Goal: Task Accomplishment & Management: Manage account settings

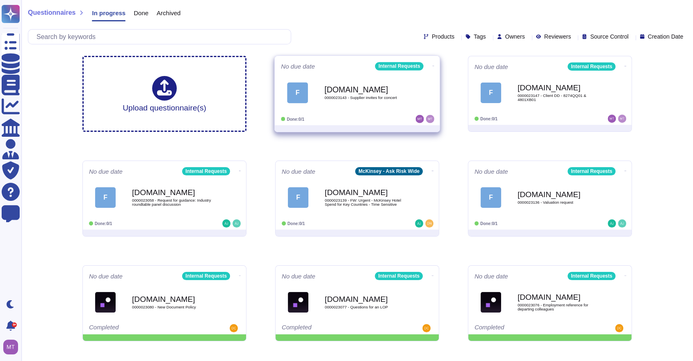
click at [388, 101] on div "[DOMAIN_NAME] 0000023143 - Supplier invites for concert" at bounding box center [365, 92] width 83 height 33
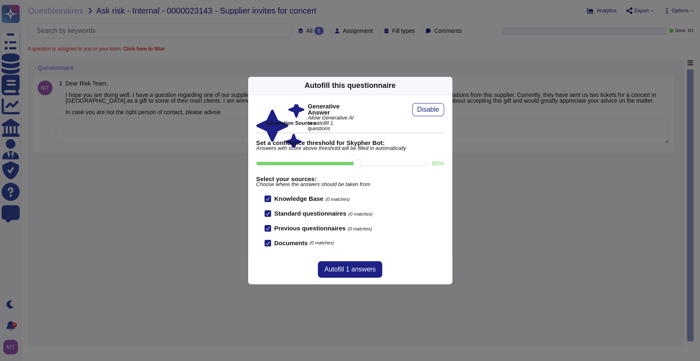
click at [447, 112] on icon at bounding box center [525, 190] width 157 height 157
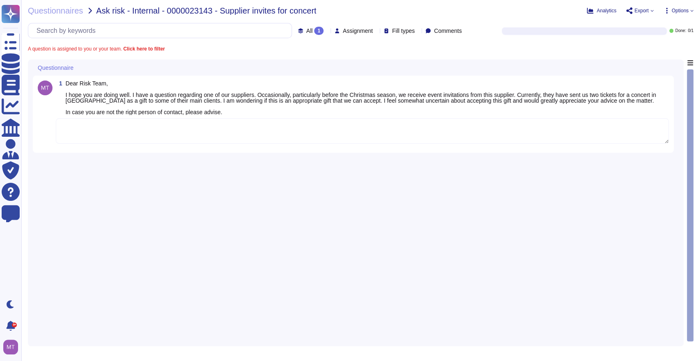
click at [217, 128] on textarea at bounding box center [362, 130] width 613 height 25
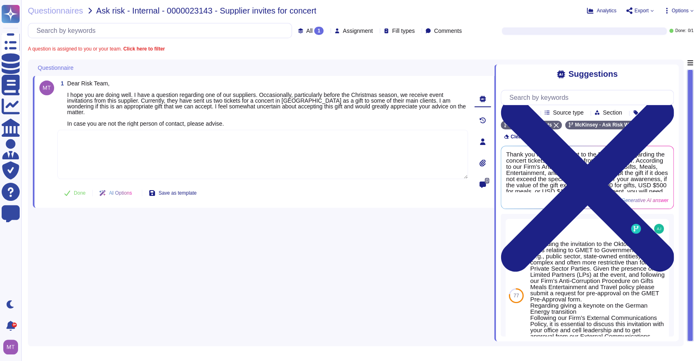
paste textarea "Thank you for sharing the details and for your diligence on this matter. The Fi…"
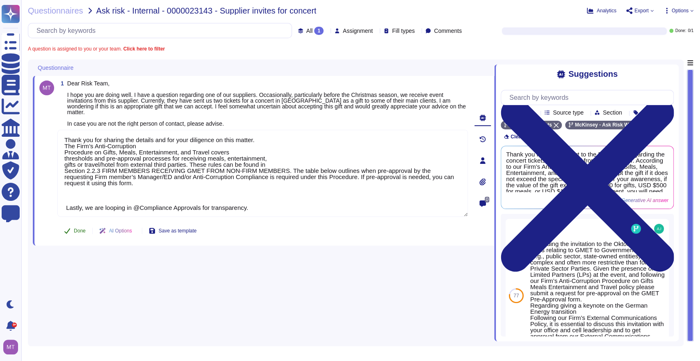
type textarea "Thank you for sharing the details and for your diligence on this matter. The Fi…"
click at [76, 222] on button "Done" at bounding box center [74, 230] width 35 height 16
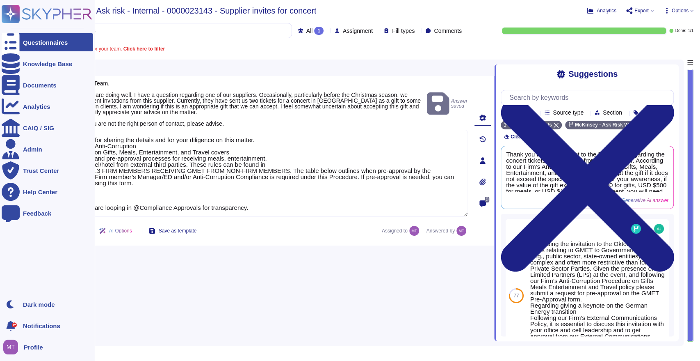
click at [29, 43] on div "Questionnaires" at bounding box center [45, 42] width 45 height 6
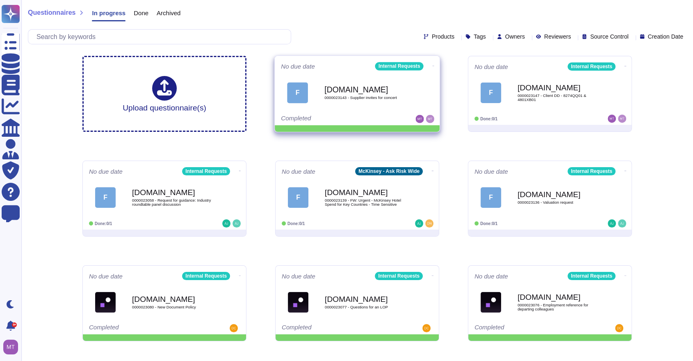
click at [433, 65] on icon at bounding box center [434, 66] width 2 height 2
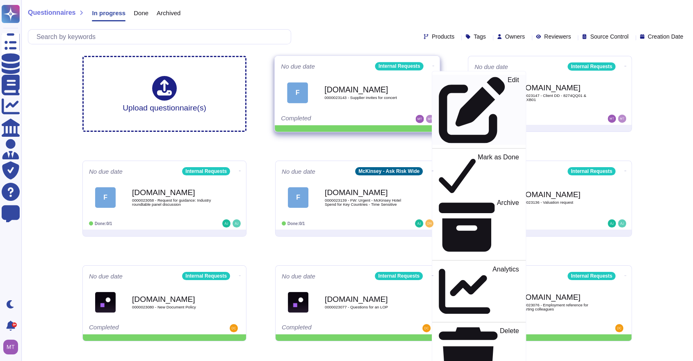
click at [508, 82] on p "Edit" at bounding box center [513, 110] width 11 height 66
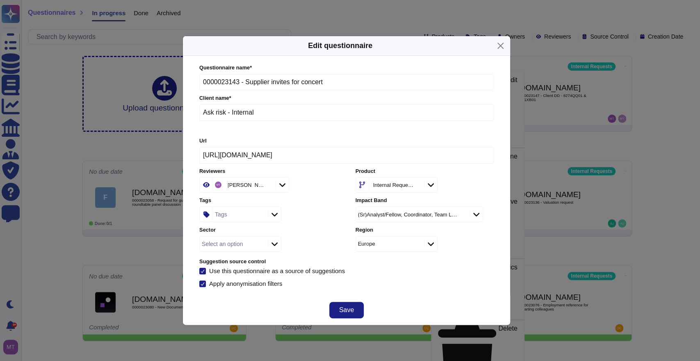
click at [221, 216] on div "Tags" at bounding box center [221, 214] width 12 height 6
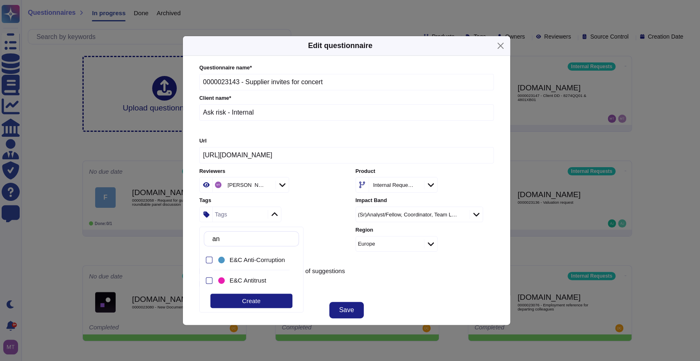
type input "ant"
click at [236, 258] on span "E&C Anti-Corruption" at bounding box center [257, 259] width 55 height 7
click at [341, 308] on span "Save" at bounding box center [346, 309] width 15 height 7
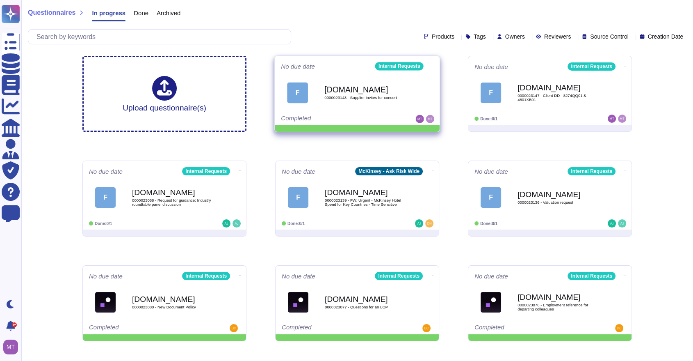
click at [433, 66] on icon at bounding box center [434, 66] width 2 height 0
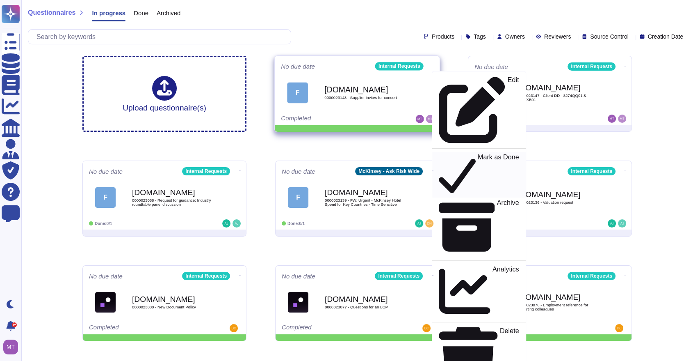
click at [478, 154] on p "Mark as Done" at bounding box center [498, 175] width 41 height 42
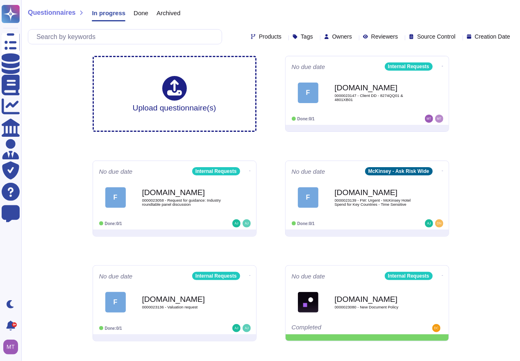
click at [85, 105] on div "Questionnaires In progress Done Archived Products Tags Owners Reviewers Source …" at bounding box center [270, 340] width 499 height 680
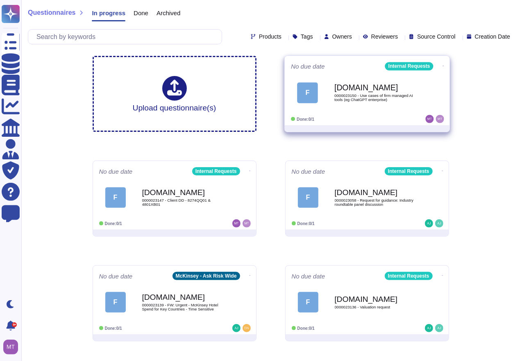
click at [334, 86] on span "F Force.com 0000023150 - Use cases of firm managed AI tools (eg ChatGPT enterpr…" at bounding box center [367, 92] width 153 height 33
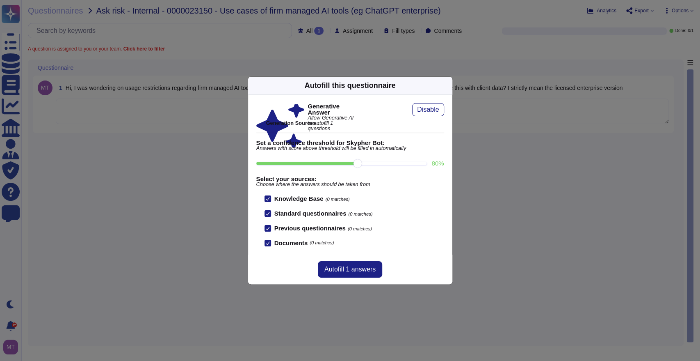
click at [447, 85] on icon at bounding box center [447, 85] width 0 height 0
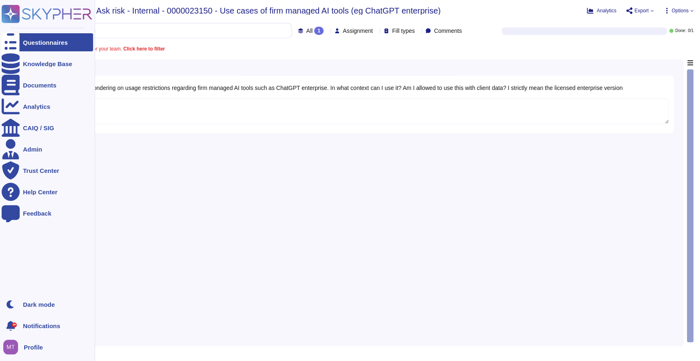
click at [20, 41] on div "Questionnaires" at bounding box center [47, 42] width 91 height 18
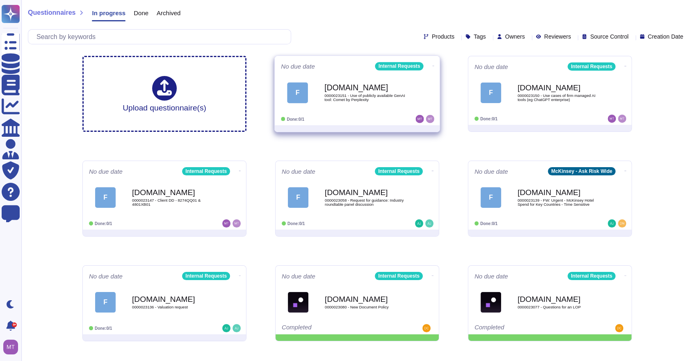
click at [332, 88] on b "[DOMAIN_NAME]" at bounding box center [365, 88] width 83 height 8
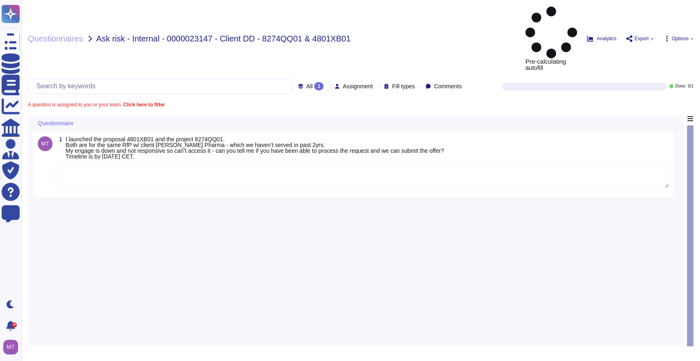
click at [81, 162] on textarea at bounding box center [362, 174] width 613 height 25
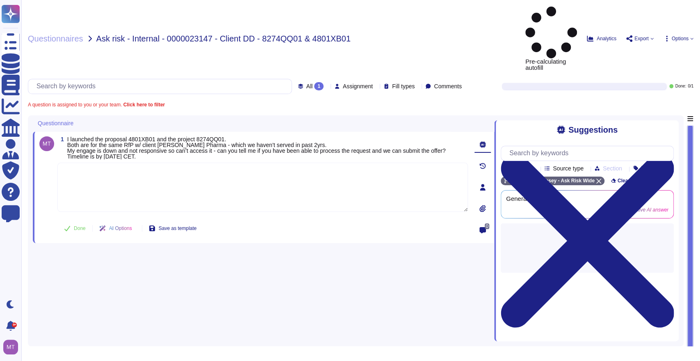
click at [85, 162] on textarea at bounding box center [262, 186] width 411 height 49
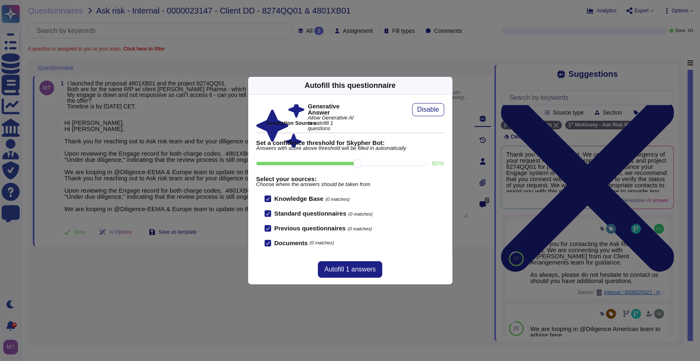
click at [447, 84] on div "Autofill this questionnaire" at bounding box center [350, 86] width 204 height 18
click at [447, 85] on icon at bounding box center [447, 85] width 0 height 0
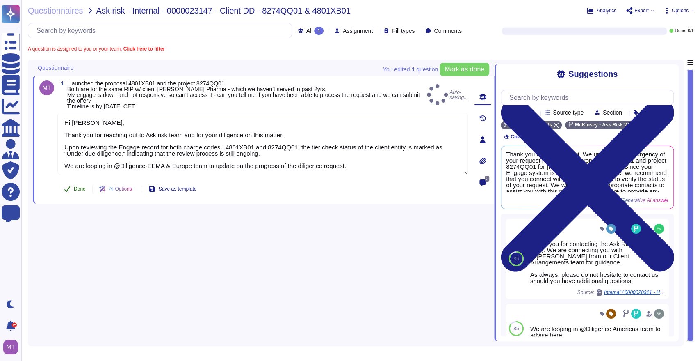
type textarea "Hi Thomas, Thank you for reaching out to Ask risk team and for your diligence o…"
click at [65, 186] on icon at bounding box center [67, 188] width 7 height 7
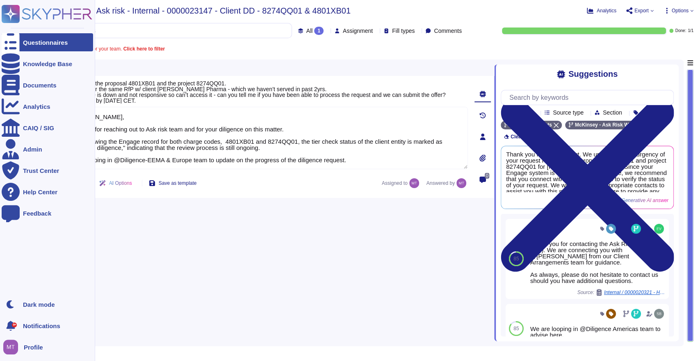
click at [24, 46] on div "Questionnaires" at bounding box center [47, 42] width 91 height 18
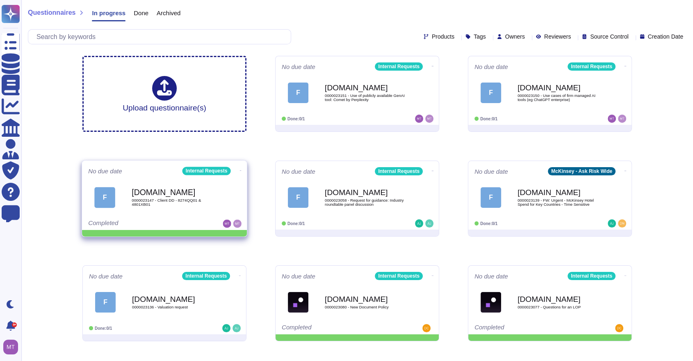
click at [239, 165] on span at bounding box center [240, 169] width 3 height 9
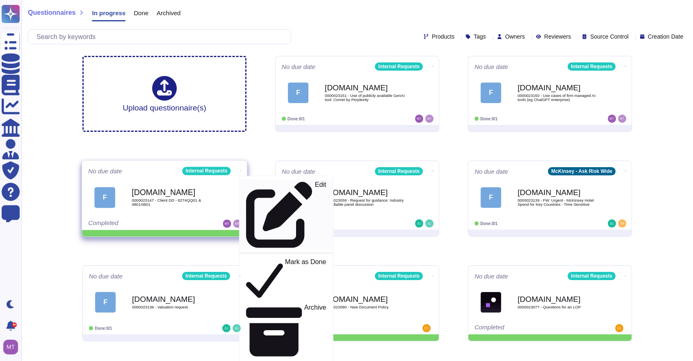
click at [315, 186] on p "Edit" at bounding box center [320, 214] width 11 height 66
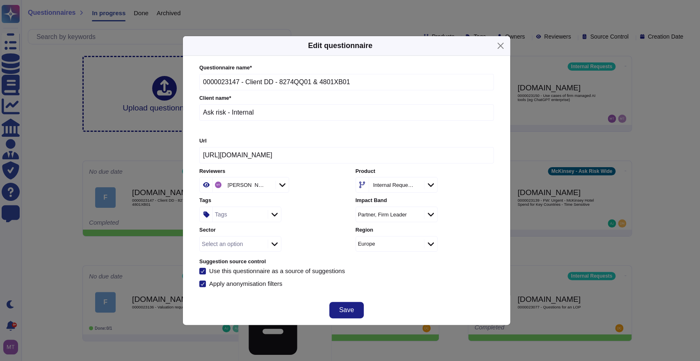
click at [227, 216] on div "Tags" at bounding box center [239, 214] width 53 height 15
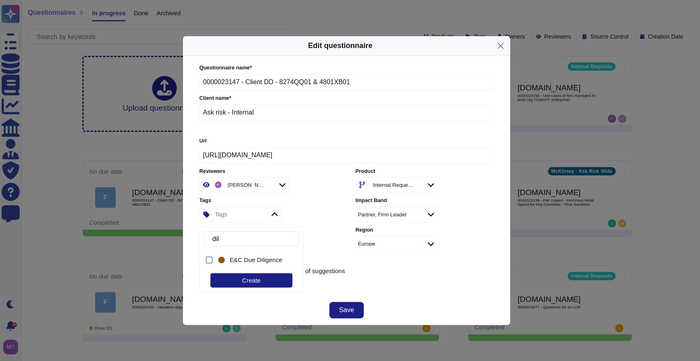
type input "dili"
click at [272, 264] on div "E&C Due Diligence" at bounding box center [254, 259] width 74 height 18
click at [349, 306] on span "Save" at bounding box center [346, 309] width 15 height 7
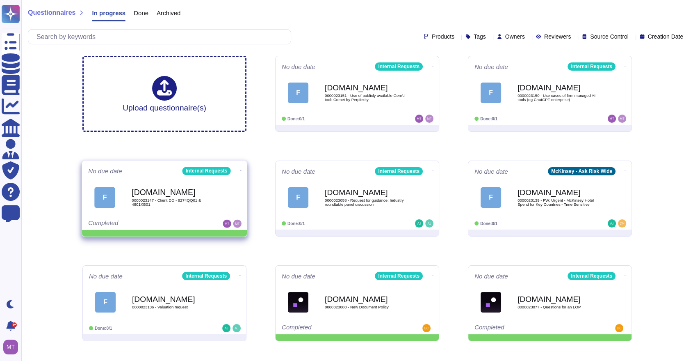
click at [239, 166] on span at bounding box center [240, 169] width 3 height 9
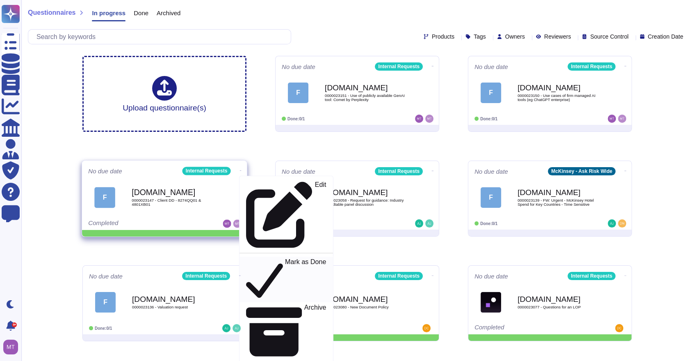
click at [285, 258] on p "Mark as Done" at bounding box center [305, 279] width 41 height 42
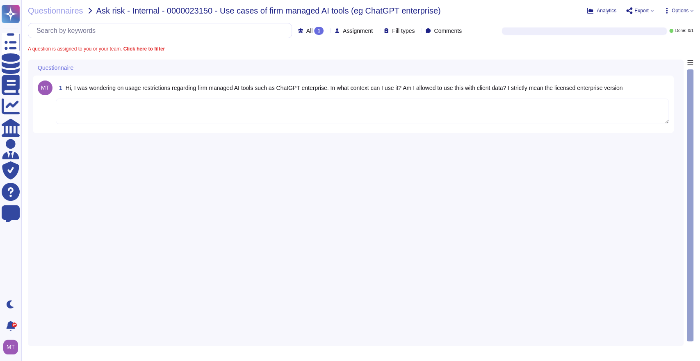
click at [127, 103] on textarea at bounding box center [362, 110] width 613 height 25
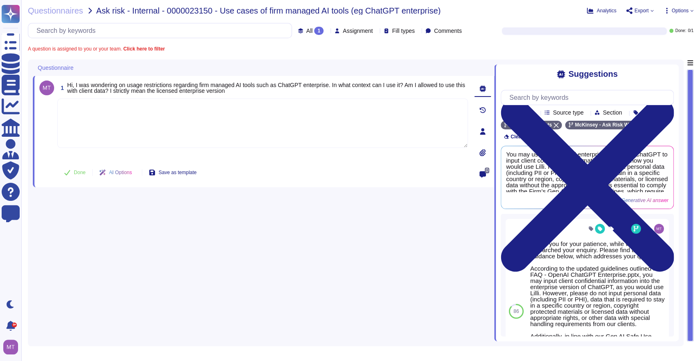
click at [190, 107] on textarea at bounding box center [262, 122] width 411 height 49
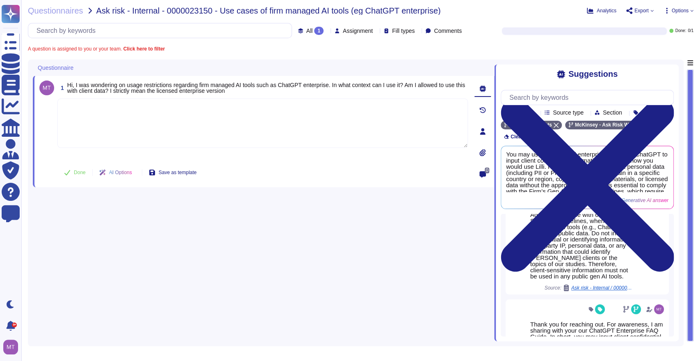
scroll to position [137, 0]
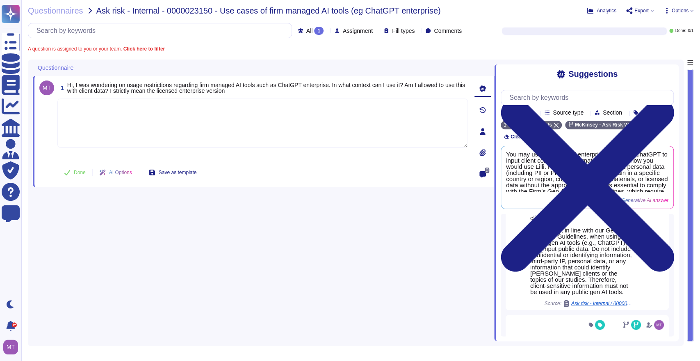
click at [592, 306] on span "Ask risk - Internal / 0000021230 - ChatGPT Enterprise" at bounding box center [602, 303] width 62 height 5
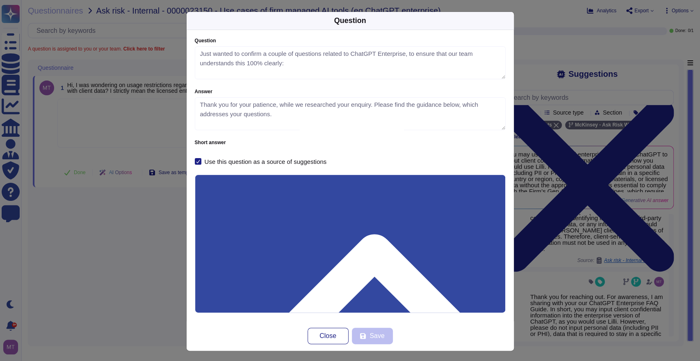
type textarea "Just wanted to confirm a couple of questions related to ChatGPT Enterprise, to …"
type textarea "Thank you for your patience, while we researched your enquiry. Please find the …"
drag, startPoint x: 233, startPoint y: 218, endPoint x: 165, endPoint y: 218, distance: 67.7
click at [165, 218] on div "Question Question Just wanted to confirm a couple of questions related to ChatG…" at bounding box center [350, 180] width 700 height 361
click at [160, 231] on div "Question Question Just wanted to confirm a couple of questions related to ChatG…" at bounding box center [350, 180] width 700 height 361
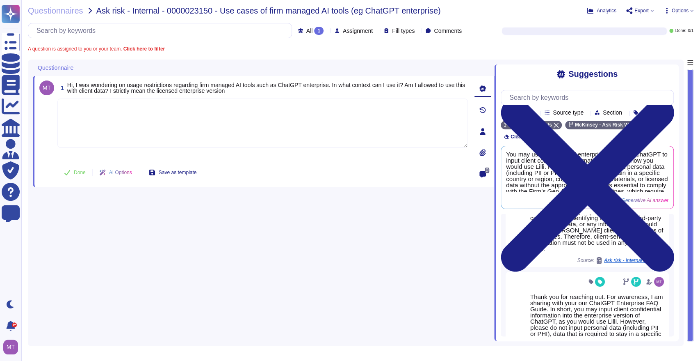
click at [261, 118] on textarea at bounding box center [262, 122] width 411 height 49
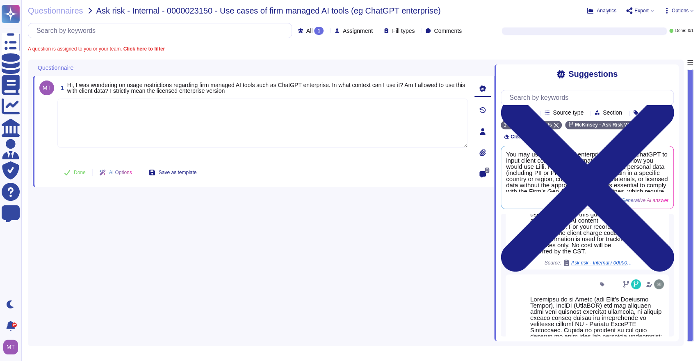
scroll to position [340, 0]
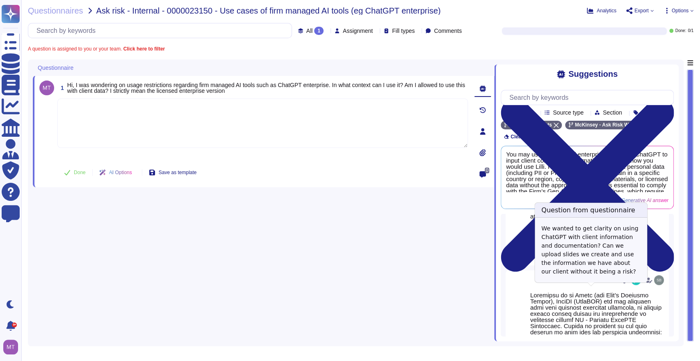
click at [608, 261] on span "Ask risk - Internal / 0000020664 - RE: Requesting guidance on ChatGPT Enterprise" at bounding box center [602, 258] width 62 height 5
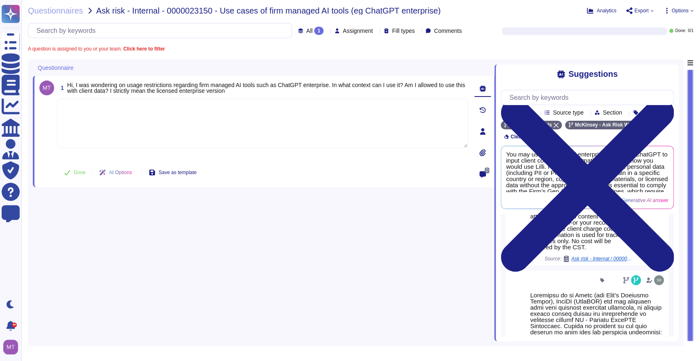
click at [628, 240] on div "Thank you for reaching out. For awareness, I am sharing with your our ChatGPT E…" at bounding box center [581, 166] width 109 height 197
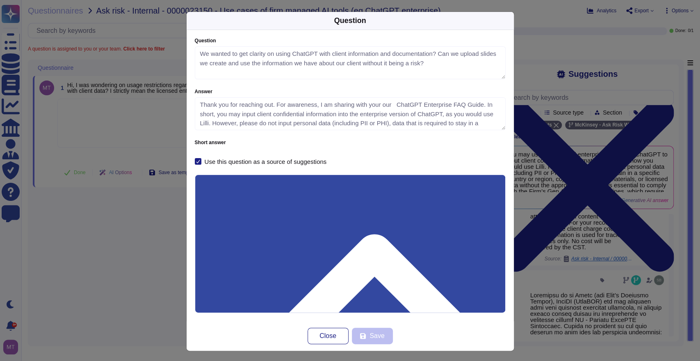
type textarea "We wanted to get clarity on using ChatGPT with client information and documenta…"
type textarea "Thank you for reaching out. For awareness, I am sharing with your our ChatGPT E…"
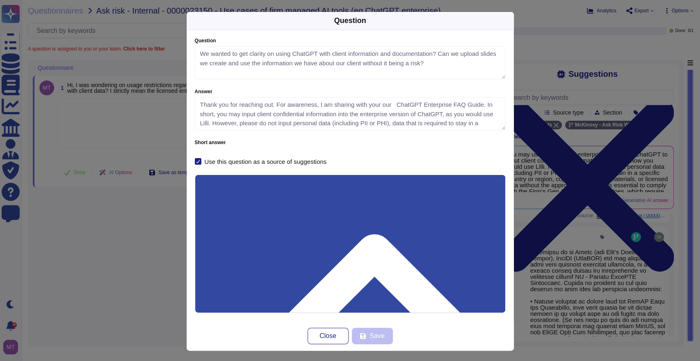
drag, startPoint x: 237, startPoint y: 216, endPoint x: 197, endPoint y: 217, distance: 39.8
click at [157, 275] on div "Question Question We wanted to get clarity on using ChatGPT with client informa…" at bounding box center [350, 180] width 700 height 361
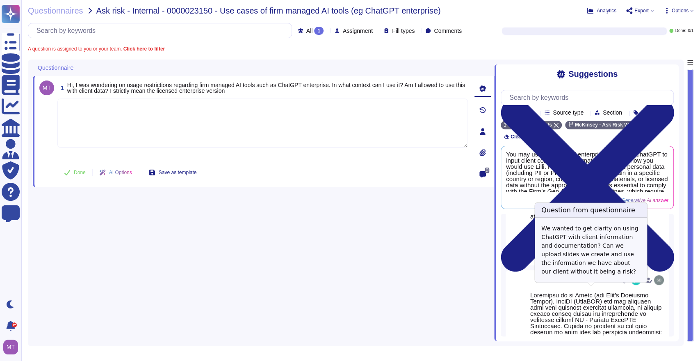
click at [585, 261] on span "Ask risk - Internal / 0000020664 - RE: Requesting guidance on ChatGPT Enterprise" at bounding box center [602, 258] width 62 height 5
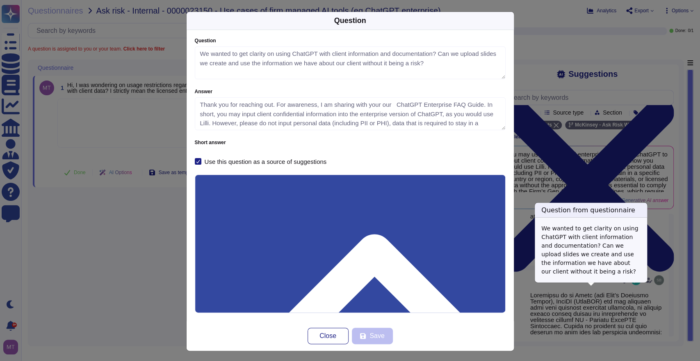
type textarea "We wanted to get clarity on using ChatGPT with client information and documenta…"
type textarea "Thank you for reaching out. For awareness, I am sharing with your our ChatGPT E…"
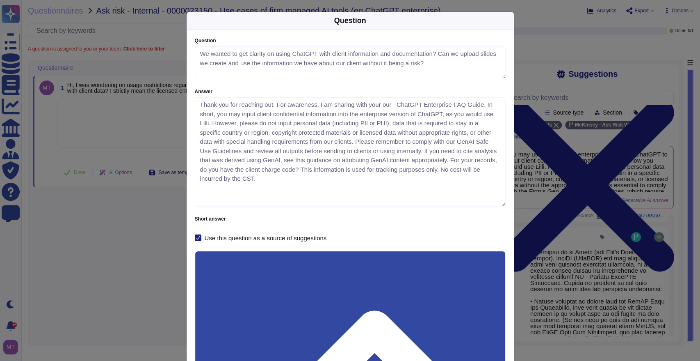
drag, startPoint x: 500, startPoint y: 128, endPoint x: 507, endPoint y: 202, distance: 74.6
click at [507, 202] on div "Question We wanted to get clarity on using ChatGPT with client information and …" at bounding box center [350, 213] width 327 height 367
drag, startPoint x: 326, startPoint y: 140, endPoint x: 434, endPoint y: 162, distance: 109.6
click at [434, 162] on textarea "Thank you for reaching out. For awareness, I am sharing with your our ChatGPT E…" at bounding box center [350, 151] width 311 height 109
drag, startPoint x: 135, startPoint y: 233, endPoint x: 150, endPoint y: 215, distance: 23.1
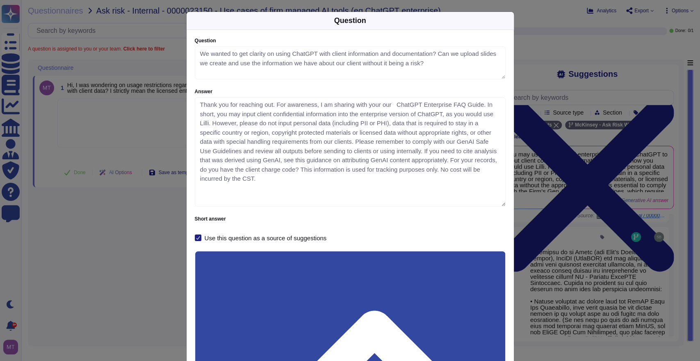
click at [138, 231] on div "Question Question We wanted to get clarity on using ChatGPT with client informa…" at bounding box center [350, 180] width 700 height 361
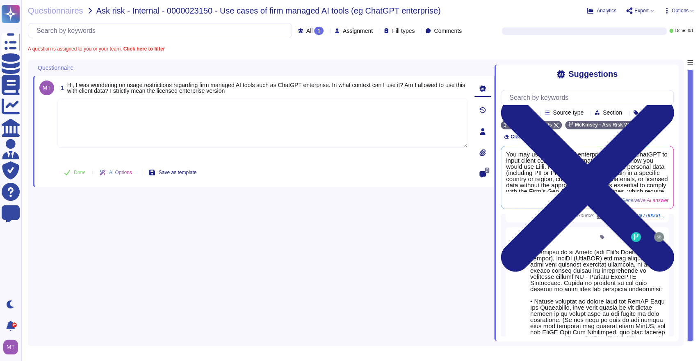
click at [151, 121] on textarea at bounding box center [262, 122] width 411 height 49
paste textarea "According to the updated guidelines outlined in FAQ - OpenAI ChatGPT Enterprise…"
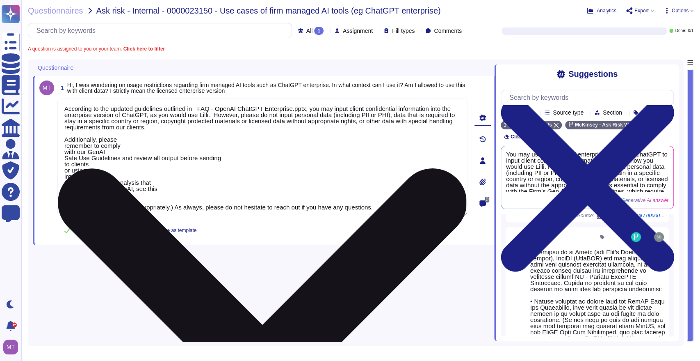
click at [65, 145] on textarea "According to the updated guidelines outlined in FAQ - OpenAI ChatGPT Enterprise…" at bounding box center [262, 157] width 411 height 118
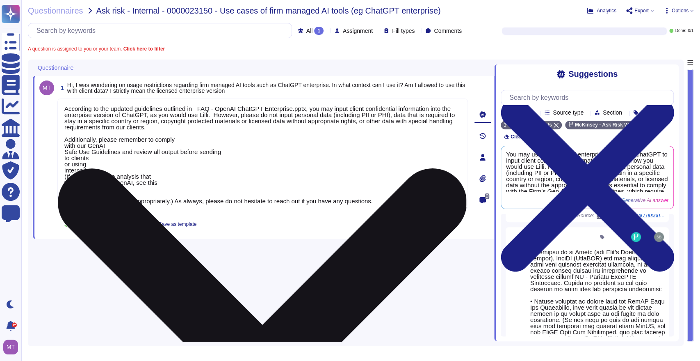
click at [69, 144] on textarea "According to the updated guidelines outlined in FAQ - OpenAI ChatGPT Enterprise…" at bounding box center [262, 154] width 411 height 112
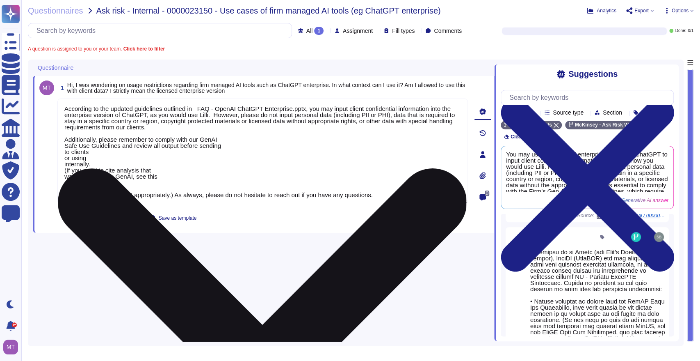
click at [63, 142] on textarea "According to the updated guidelines outlined in FAQ - OpenAI ChatGPT Enterprise…" at bounding box center [262, 150] width 411 height 105
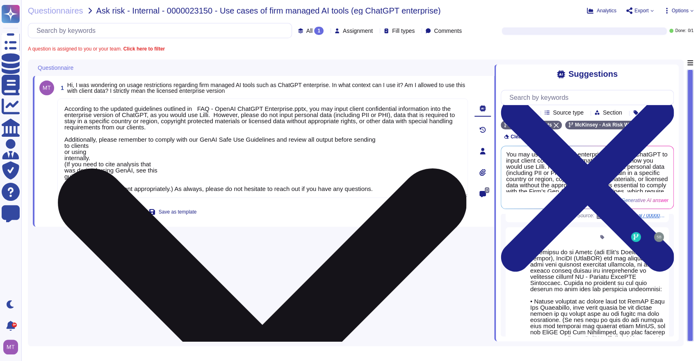
click at [64, 143] on textarea "According to the updated guidelines outlined in FAQ - OpenAI ChatGPT Enterprise…" at bounding box center [262, 147] width 411 height 99
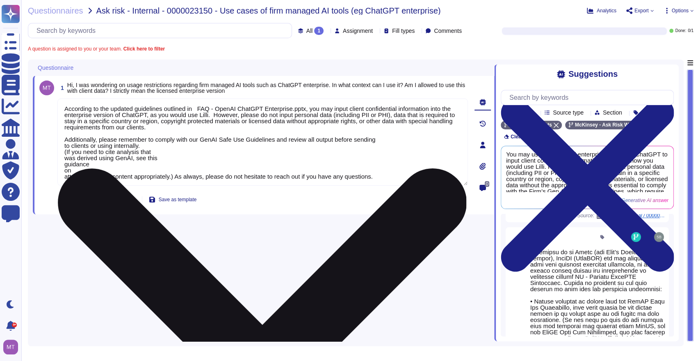
click at [63, 151] on textarea "According to the updated guidelines outlined in FAQ - OpenAI ChatGPT Enterprise…" at bounding box center [262, 141] width 411 height 87
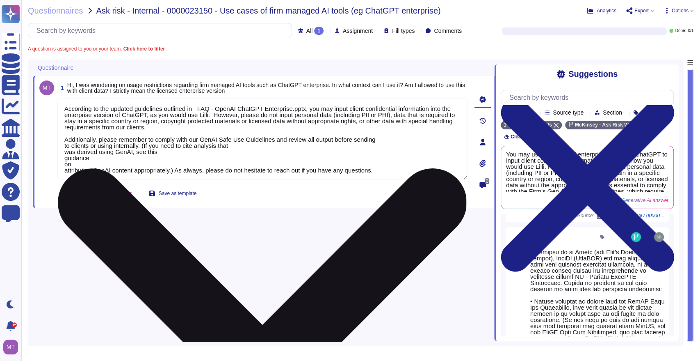
click at [66, 153] on textarea "According to the updated guidelines outlined in FAQ - OpenAI ChatGPT Enterprise…" at bounding box center [262, 138] width 411 height 81
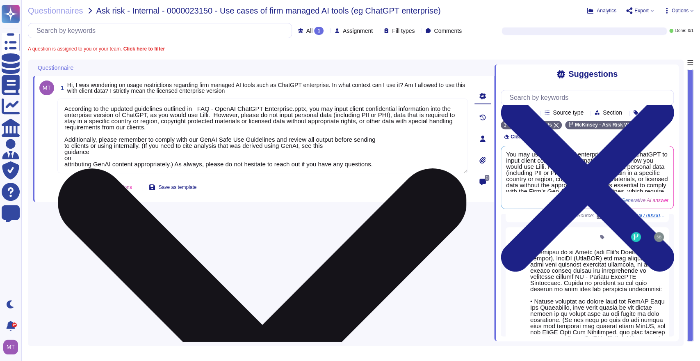
click at [65, 150] on textarea "According to the updated guidelines outlined in FAQ - OpenAI ChatGPT Enterprise…" at bounding box center [262, 135] width 411 height 75
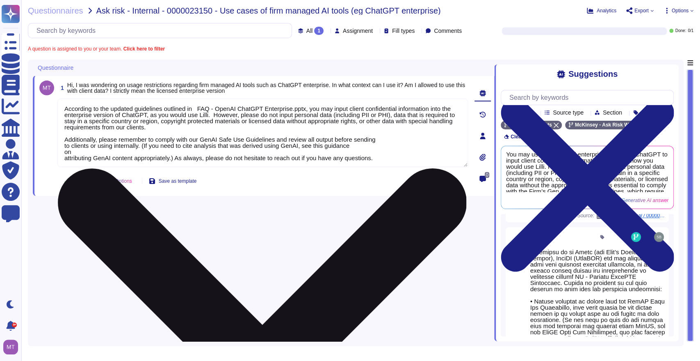
click at [63, 156] on textarea "According to the updated guidelines outlined in FAQ - OpenAI ChatGPT Enterprise…" at bounding box center [262, 132] width 411 height 68
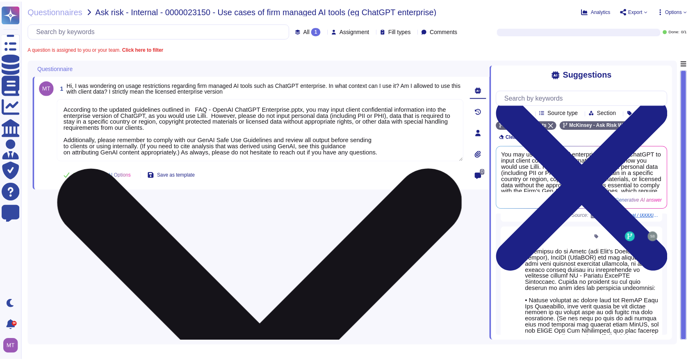
scroll to position [0, 0]
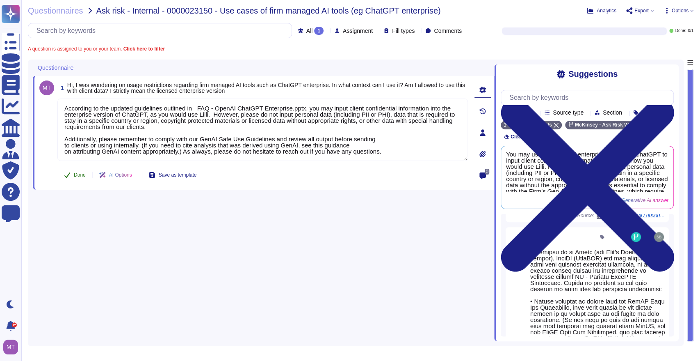
type textarea "According to the updated guidelines outlined in FAQ - OpenAI ChatGPT Enterprise…"
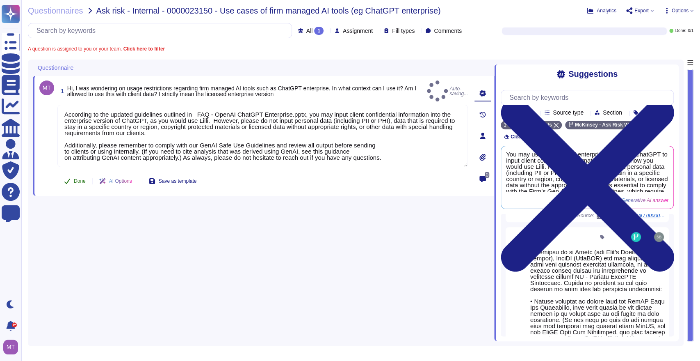
click at [75, 178] on span "Done" at bounding box center [80, 180] width 12 height 5
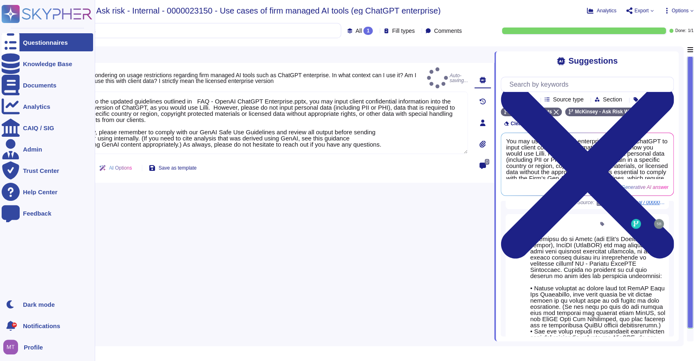
click at [20, 43] on div "Questionnaires" at bounding box center [47, 42] width 91 height 18
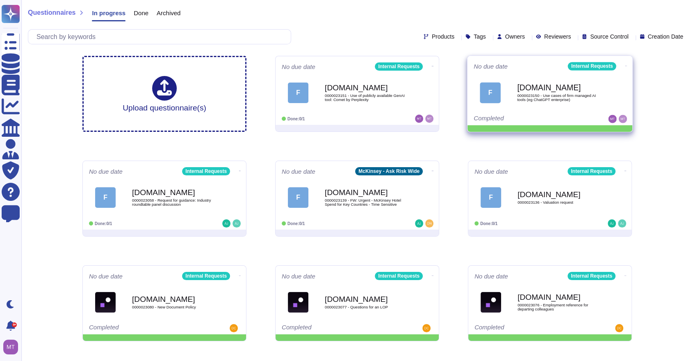
click at [625, 65] on icon at bounding box center [626, 66] width 2 height 2
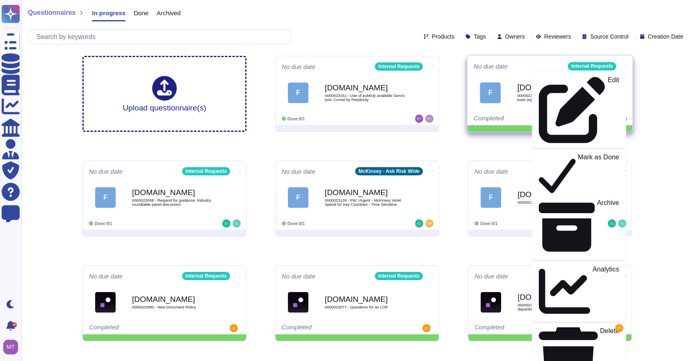
click at [567, 85] on div "Edit Mark as Done Archive Analytics Delete Export to Knowledge Base" at bounding box center [579, 244] width 94 height 346
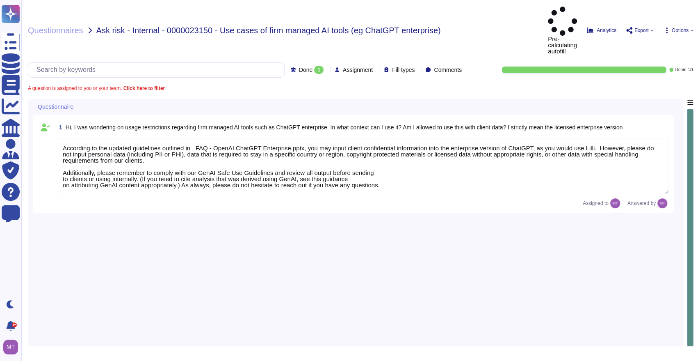
type textarea "According to the updated guidelines outlined in FAQ - OpenAI ChatGPT Enterprise…"
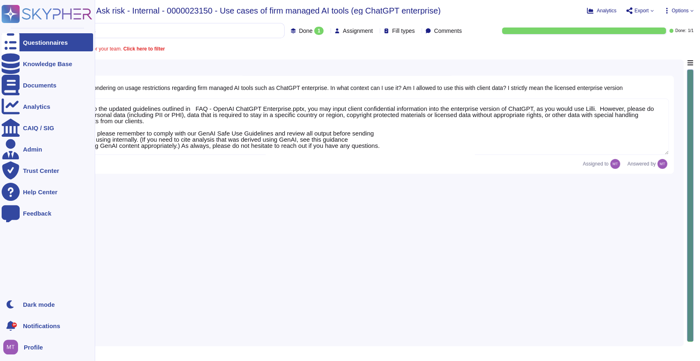
click at [23, 42] on div "Questionnaires" at bounding box center [45, 42] width 45 height 6
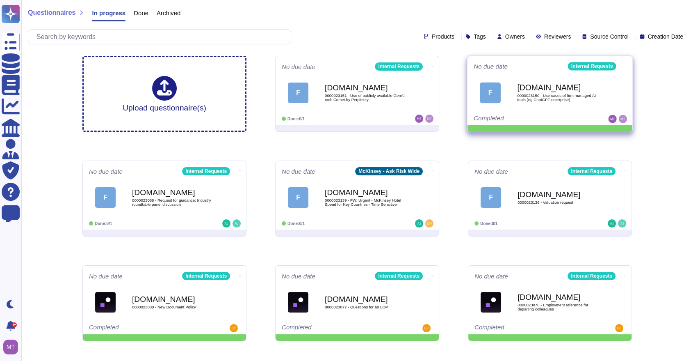
click at [625, 65] on icon at bounding box center [626, 66] width 2 height 2
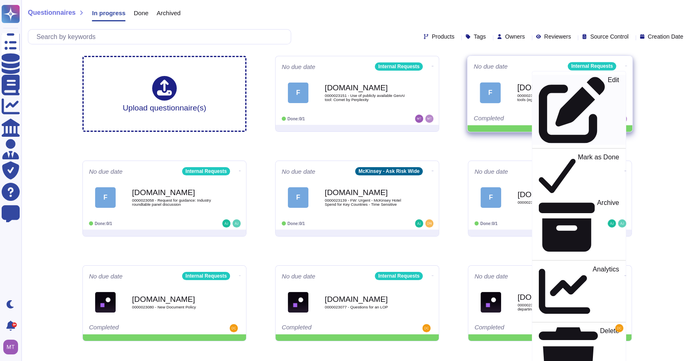
click at [590, 80] on div "Edit" at bounding box center [579, 109] width 80 height 67
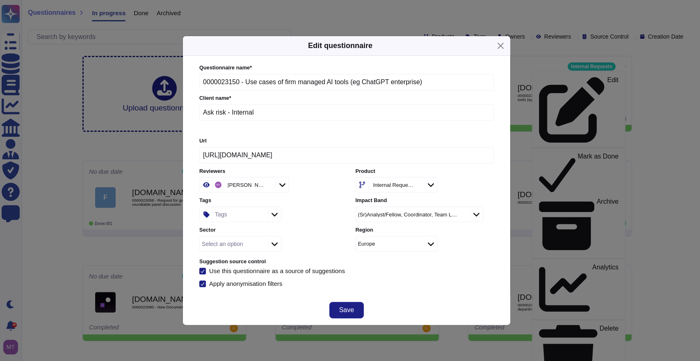
click at [226, 215] on div "Tags" at bounding box center [221, 214] width 12 height 6
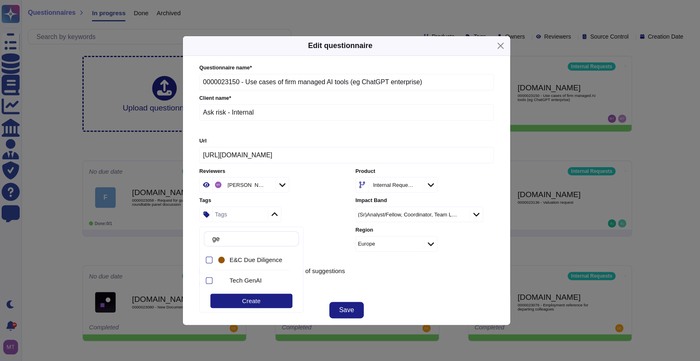
type input "gen"
click at [251, 284] on div "Tech GenAI" at bounding box center [254, 280] width 74 height 18
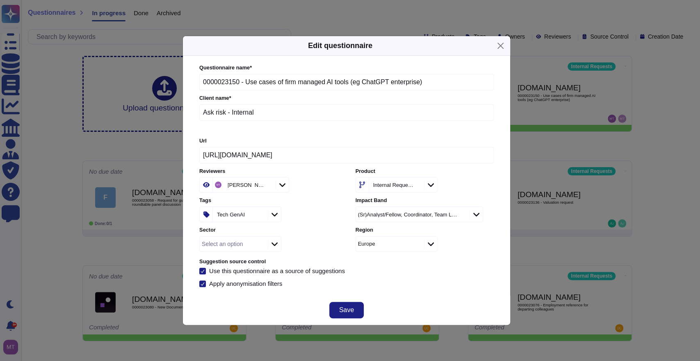
drag, startPoint x: 429, startPoint y: 282, endPoint x: 381, endPoint y: 302, distance: 51.4
click at [425, 283] on div "Apply anonymisation filters" at bounding box center [346, 283] width 294 height 7
click at [359, 310] on button "Save" at bounding box center [346, 309] width 34 height 16
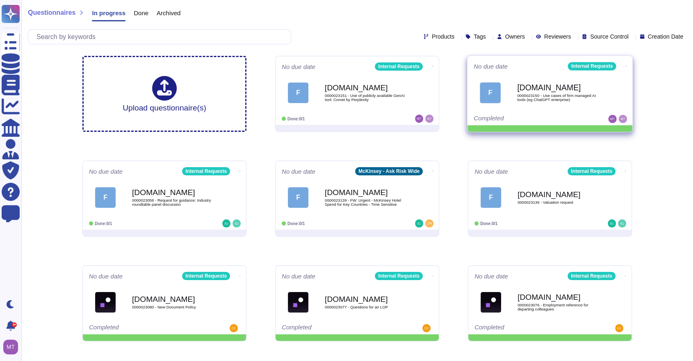
click at [626, 61] on div "No due date Internal Requests F Force.com 0000023150 - Use cases of firm manage…" at bounding box center [550, 90] width 165 height 69
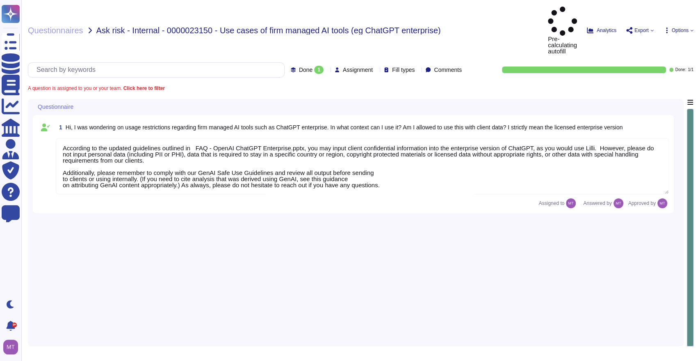
type textarea "According to the updated guidelines outlined in FAQ - OpenAI ChatGPT Enterprise…"
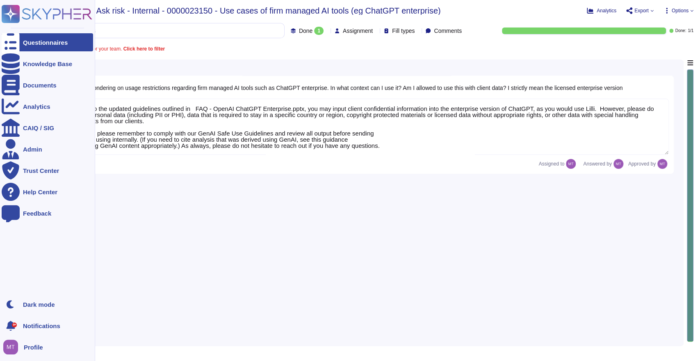
click at [31, 39] on div "Questionnaires" at bounding box center [45, 42] width 45 height 6
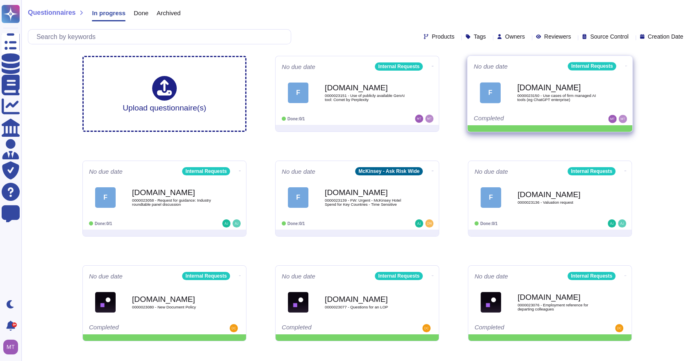
click at [625, 66] on icon at bounding box center [626, 66] width 2 height 2
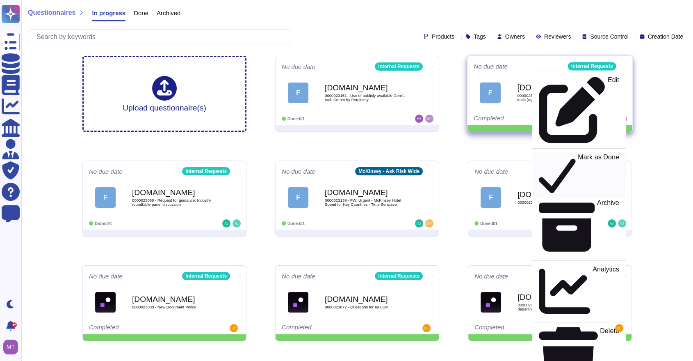
click at [600, 153] on div "Mark as Done" at bounding box center [579, 174] width 80 height 42
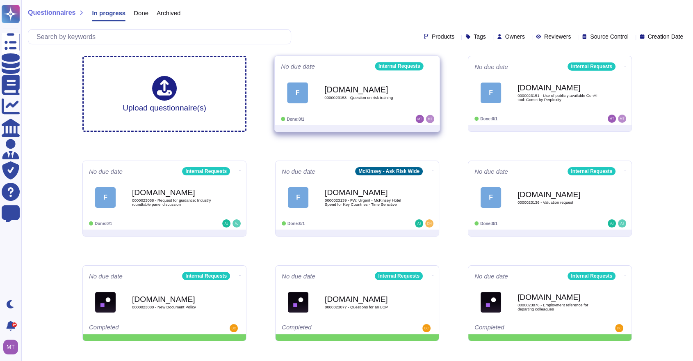
click at [344, 105] on div "[DOMAIN_NAME] 0000023153 - Question on risk training" at bounding box center [365, 92] width 83 height 33
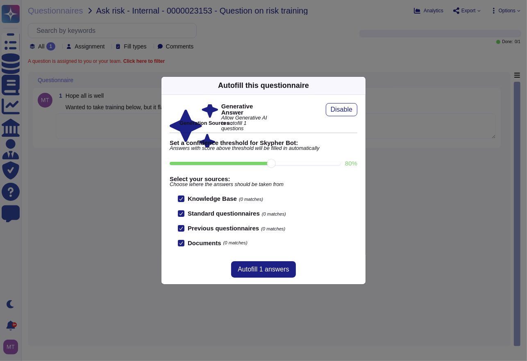
click at [361, 112] on icon at bounding box center [439, 190] width 157 height 157
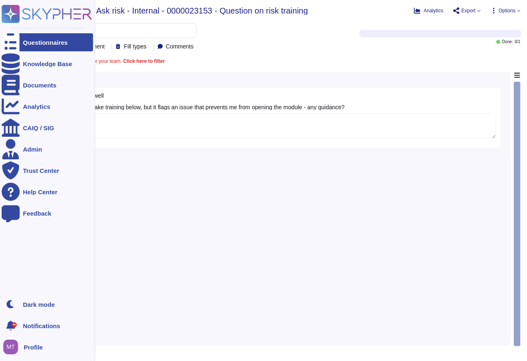
click at [11, 41] on icon at bounding box center [11, 42] width 18 height 24
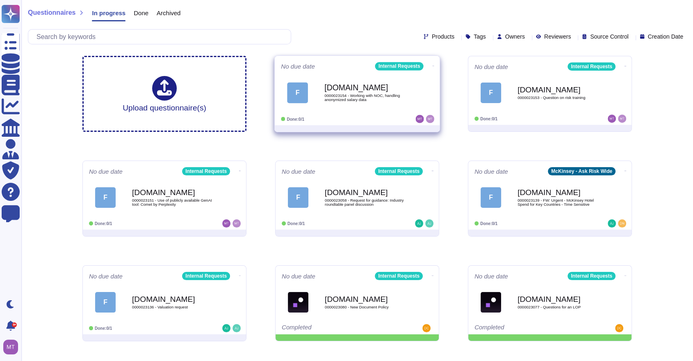
click at [347, 107] on div "[DOMAIN_NAME] 0000023154 - Working with NOC, handling anonymized salary data" at bounding box center [365, 92] width 83 height 33
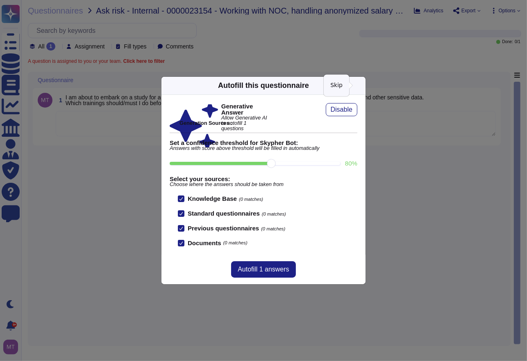
click at [361, 112] on icon at bounding box center [439, 190] width 157 height 157
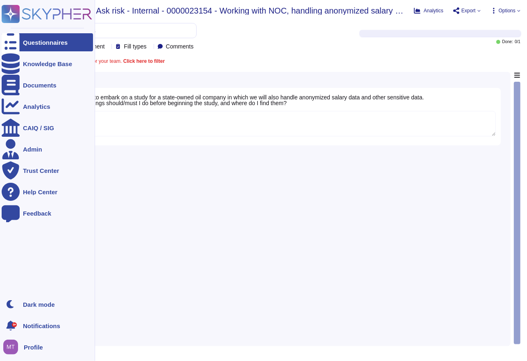
click at [15, 40] on icon at bounding box center [11, 42] width 18 height 24
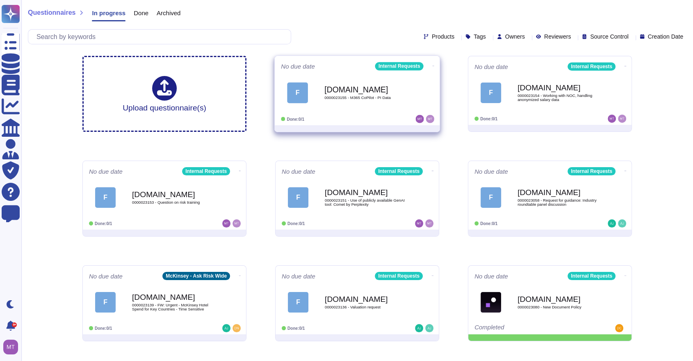
click at [361, 96] on span "0000023155 - M365 CoPilot - PI Data" at bounding box center [365, 98] width 83 height 4
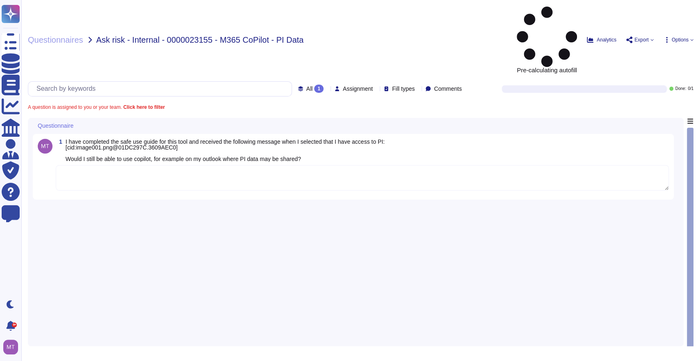
click at [151, 165] on textarea at bounding box center [362, 177] width 613 height 25
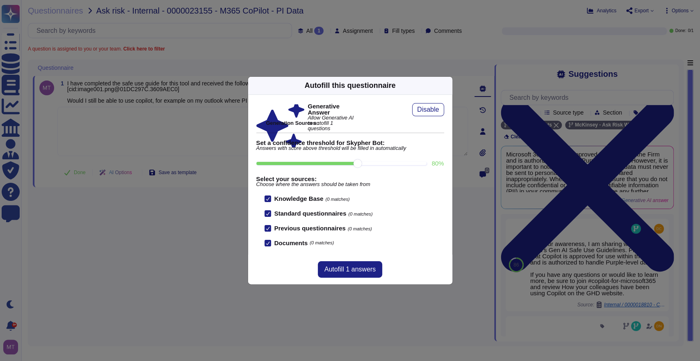
click at [447, 85] on icon at bounding box center [447, 85] width 0 height 0
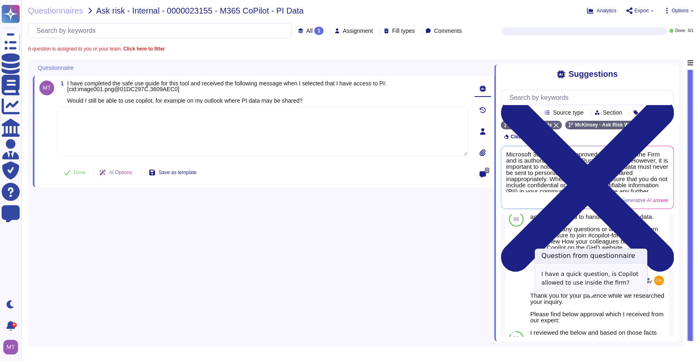
scroll to position [33, 0]
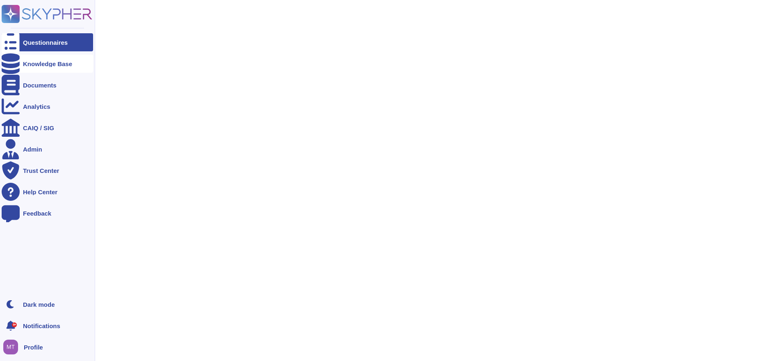
click at [20, 62] on div "Knowledge Base" at bounding box center [47, 64] width 91 height 18
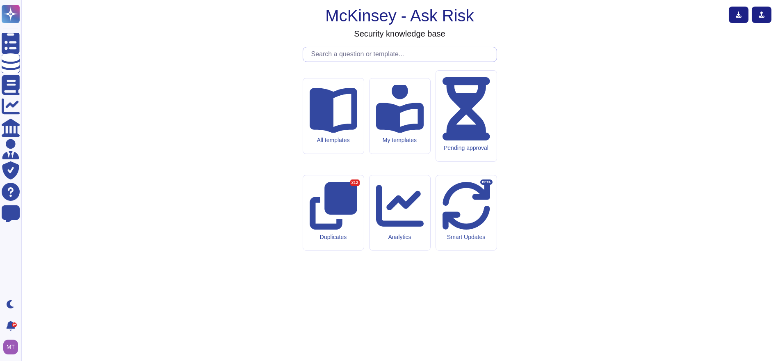
click at [333, 62] on input "text" at bounding box center [401, 54] width 189 height 14
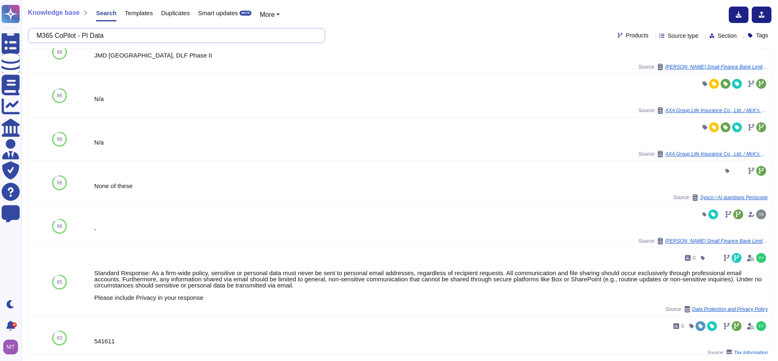
scroll to position [273, 0]
